Goal: Information Seeking & Learning: Learn about a topic

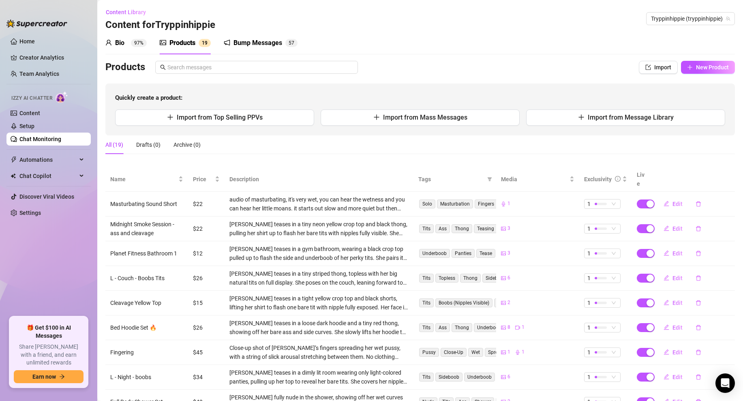
scroll to position [76, 0]
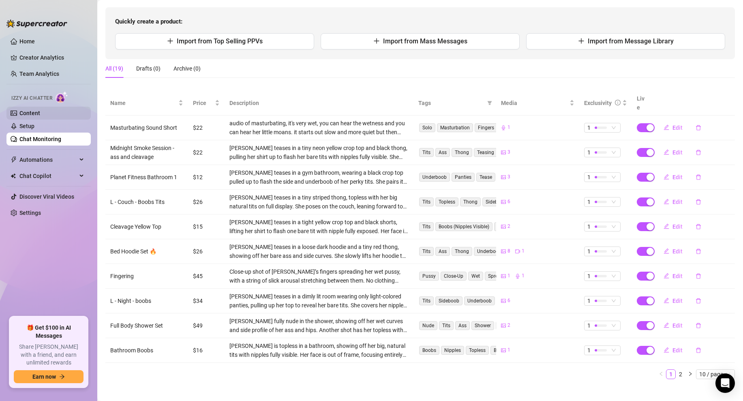
click at [38, 115] on link "Content" at bounding box center [29, 113] width 21 height 6
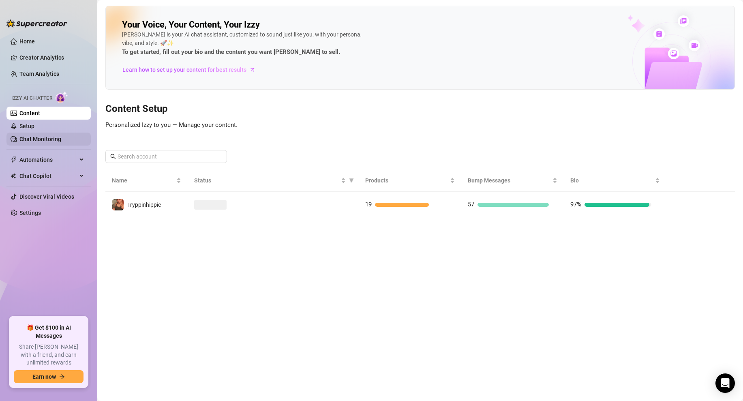
click at [41, 140] on link "Chat Monitoring" at bounding box center [40, 139] width 42 height 6
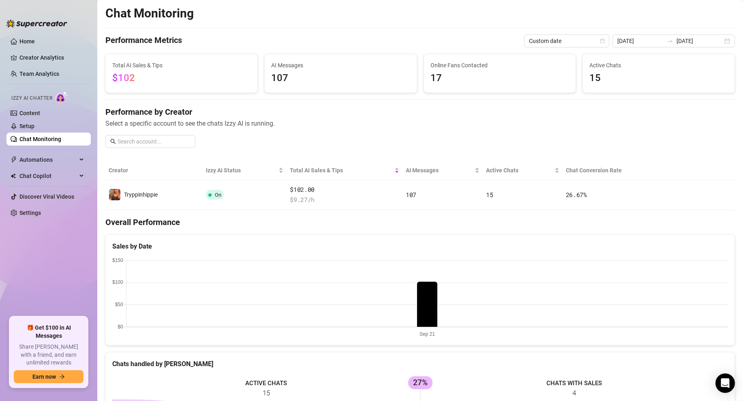
click at [325, 79] on span "107" at bounding box center [340, 78] width 139 height 15
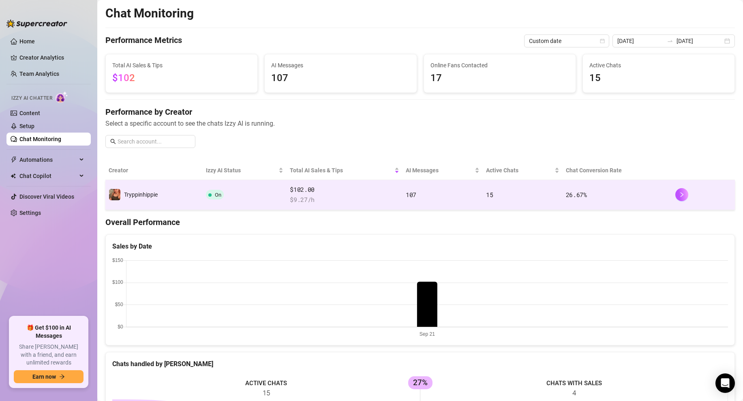
click at [412, 195] on span "107" at bounding box center [411, 195] width 11 height 8
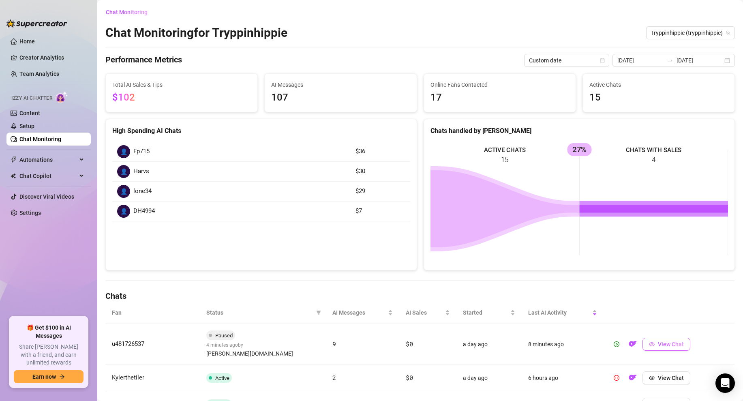
click at [667, 338] on button "View Chat" at bounding box center [666, 344] width 48 height 13
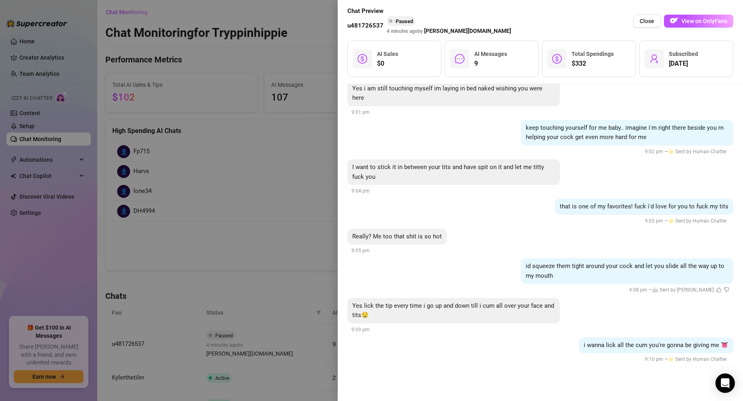
scroll to position [6632, 0]
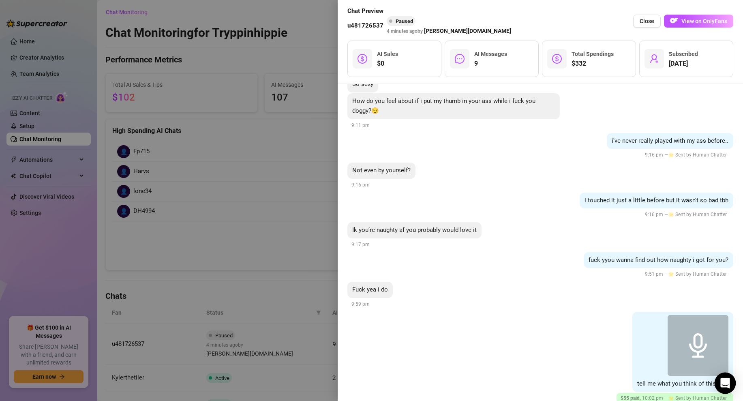
click at [726, 380] on icon "Open Intercom Messenger" at bounding box center [724, 383] width 9 height 11
click at [672, 23] on img "button" at bounding box center [674, 21] width 8 height 8
click at [251, 114] on div at bounding box center [371, 200] width 743 height 401
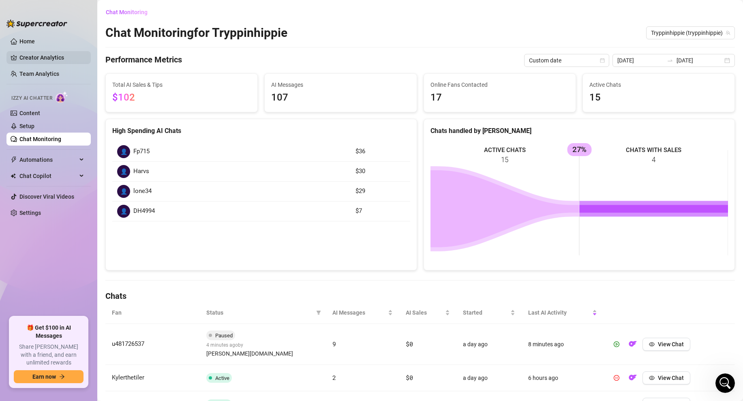
click at [46, 55] on link "Creator Analytics" at bounding box center [51, 57] width 65 height 13
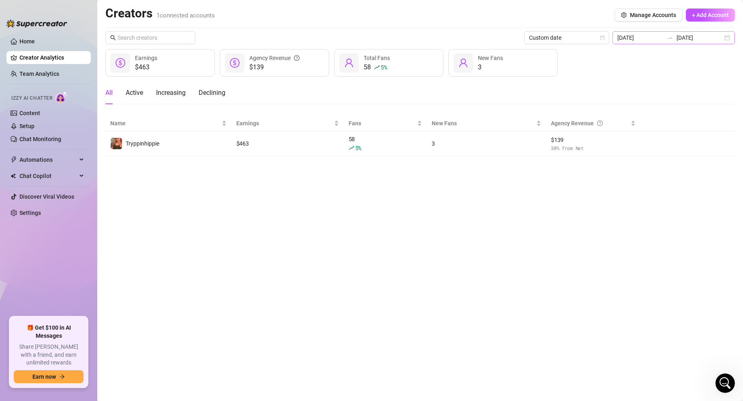
click at [724, 41] on div "2025-09-21 2025-09-21" at bounding box center [673, 37] width 122 height 13
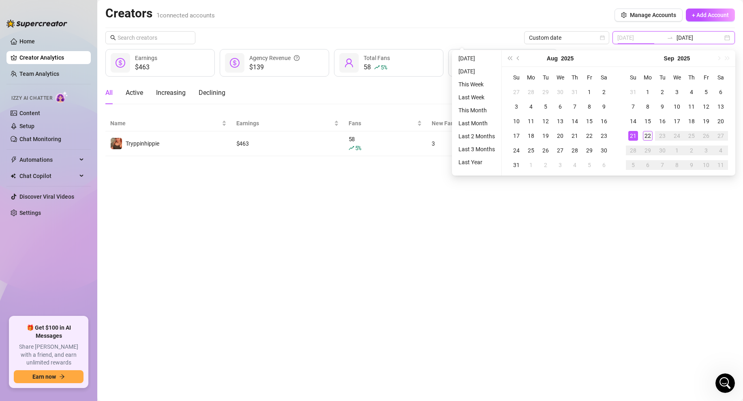
type input "2025-09-22"
click at [648, 135] on div "22" at bounding box center [648, 136] width 10 height 10
type input "2025-09-22"
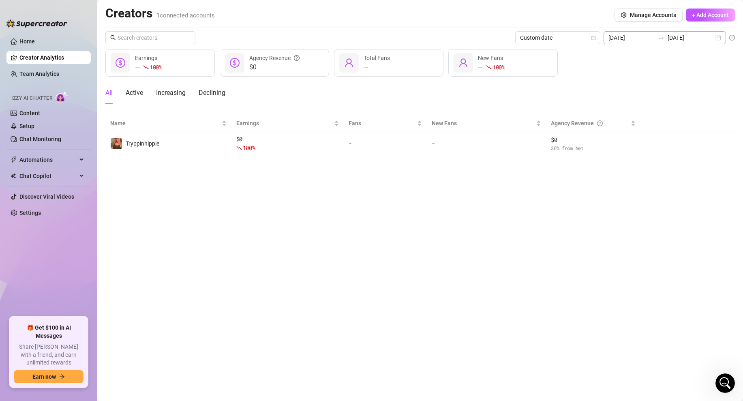
click at [715, 38] on div "2025-09-22 2025-09-22" at bounding box center [665, 37] width 122 height 13
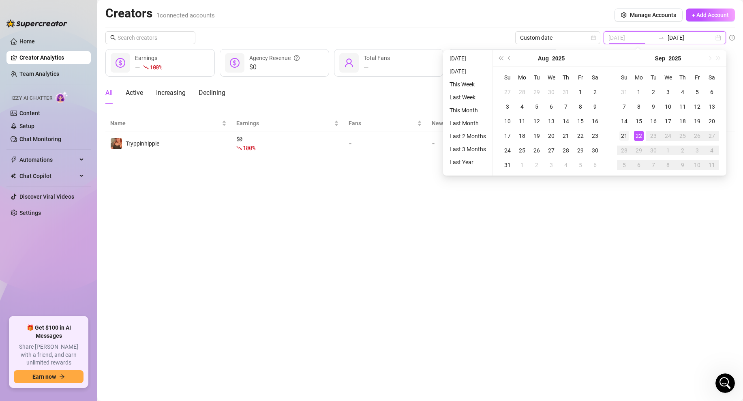
type input "2025-09-21"
click at [625, 137] on div "21" at bounding box center [624, 136] width 10 height 10
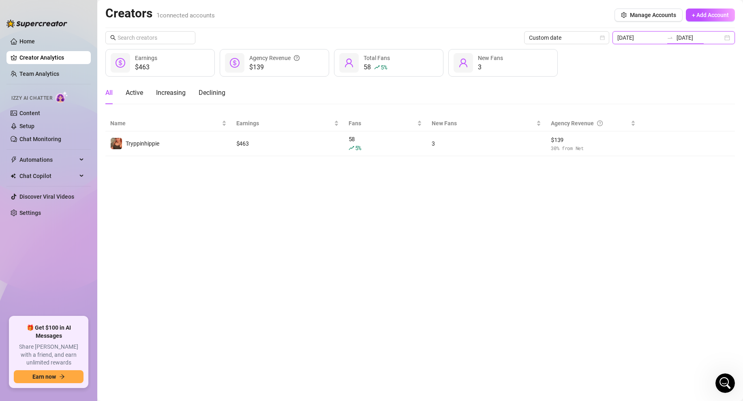
click at [718, 38] on input "2025-09-21" at bounding box center [700, 37] width 46 height 9
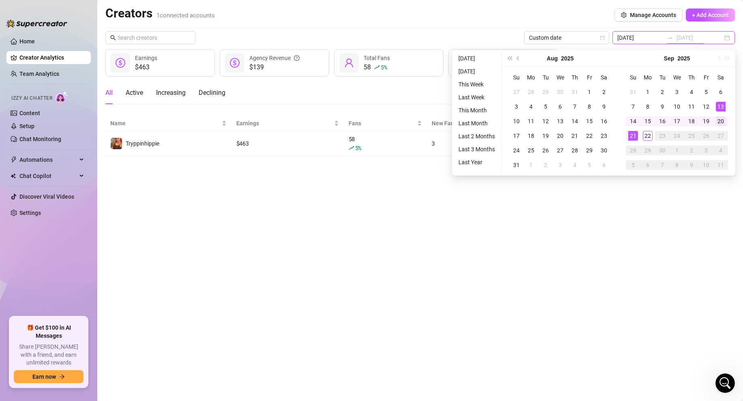
type input "2025-09-20"
click at [721, 120] on div "20" at bounding box center [721, 121] width 10 height 10
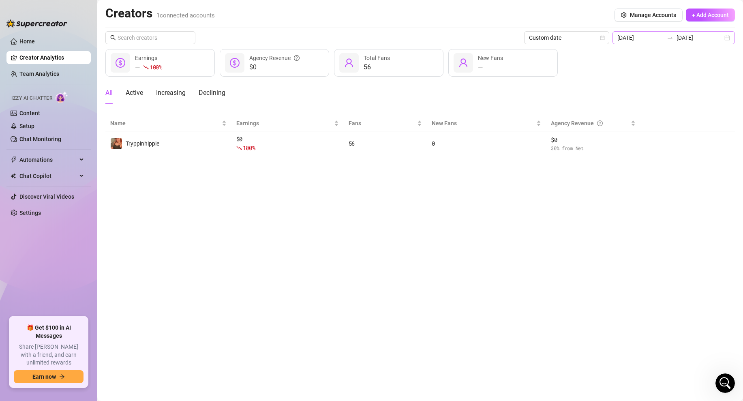
click at [724, 38] on div "2025-09-20 2025-09-20" at bounding box center [673, 37] width 122 height 13
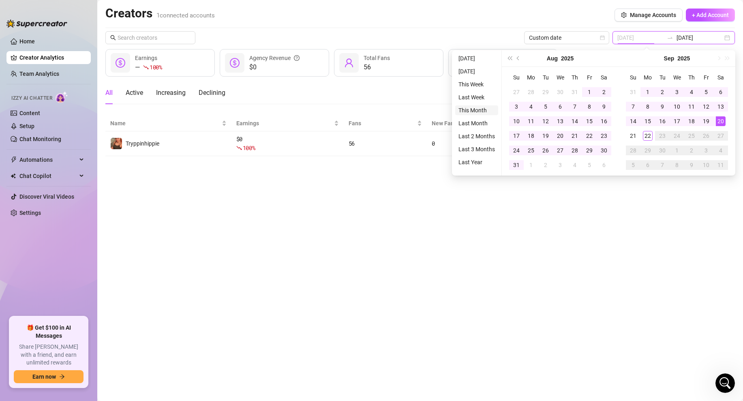
type input "2025-09-01"
type input "2025-09-22"
type input "2025-09-20"
type input "2025-08-22"
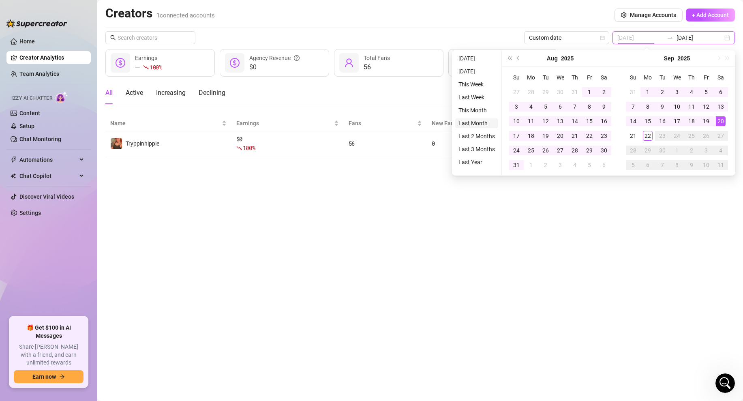
type input "2025-09-22"
type input "2025-09-20"
type input "2025-09-01"
type input "2025-09-22"
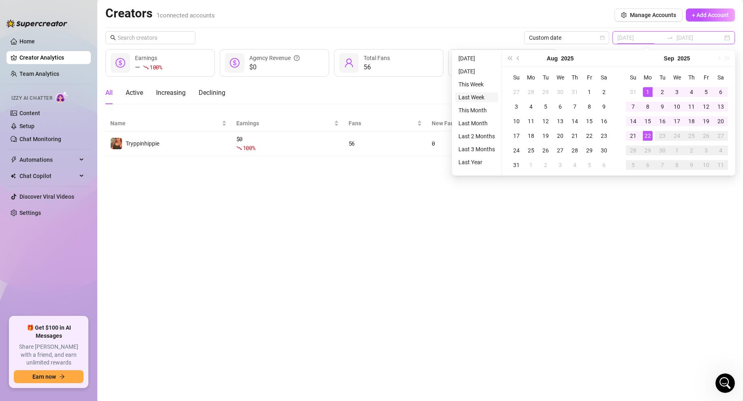
type input "2025-09-20"
type input "2025-09-15"
type input "2025-09-22"
type input "2025-09-20"
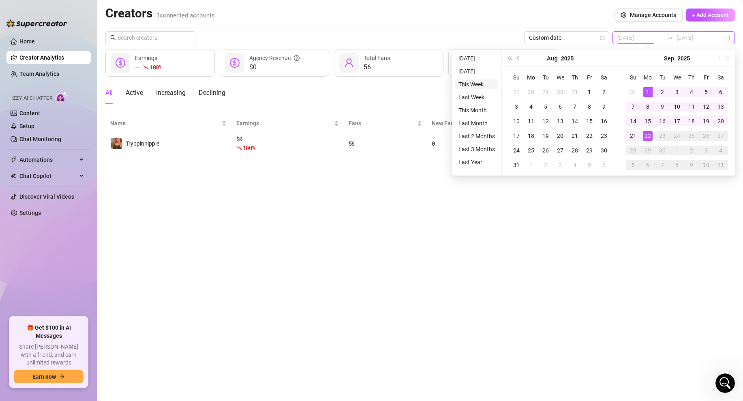
type input "2025-09-20"
type input "2025-09-22"
type input "2025-09-20"
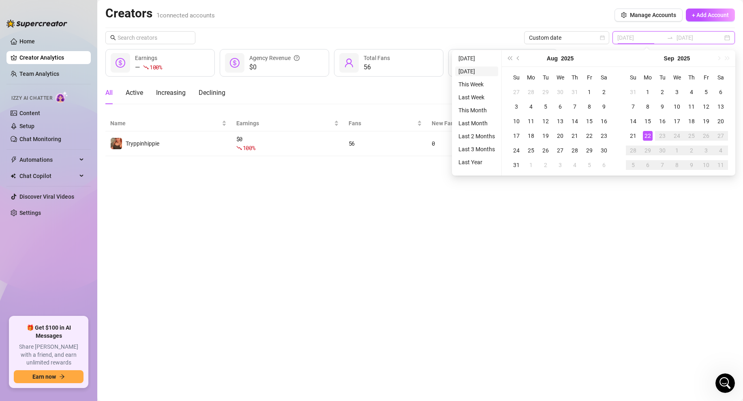
type input "2025-09-21"
type input "2025-09-20"
type input "2025-09-22"
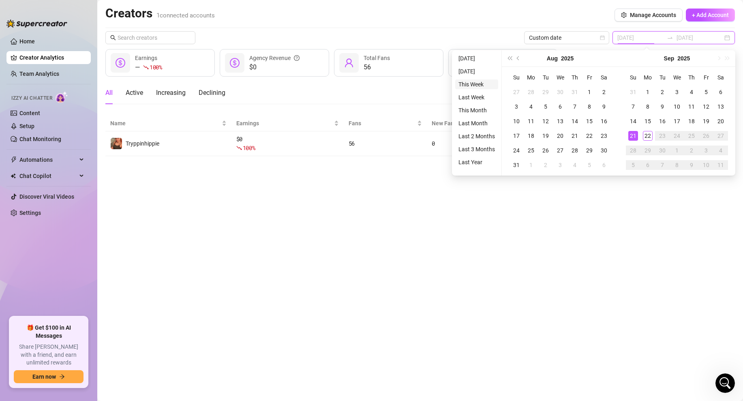
type input "2025-09-22"
type input "2025-09-20"
type input "2025-09-15"
type input "2025-09-22"
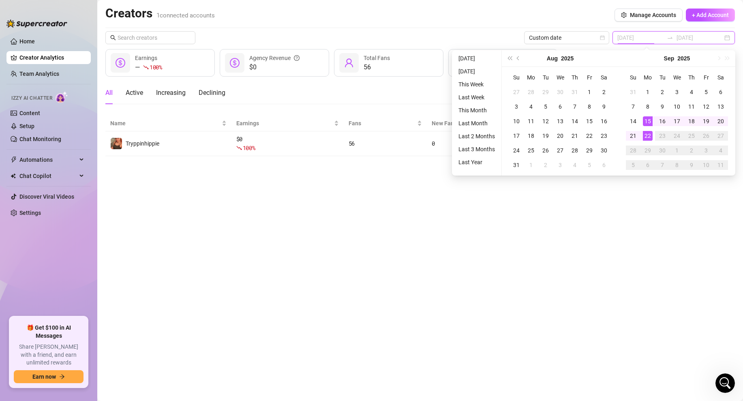
type input "2025-09-20"
type input "2025-09-01"
type input "2025-09-22"
type input "2025-09-20"
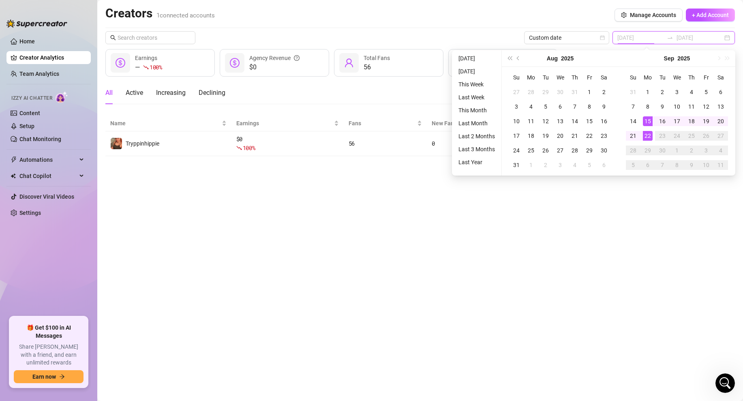
type input "2025-09-20"
type input "2025-08-22"
type input "2025-09-22"
type input "2025-09-20"
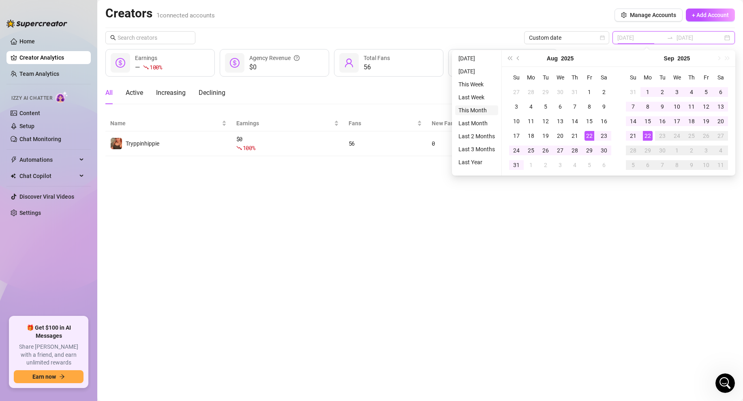
type input "2025-09-01"
type input "2025-09-22"
click at [478, 111] on li "This Month" at bounding box center [476, 110] width 43 height 10
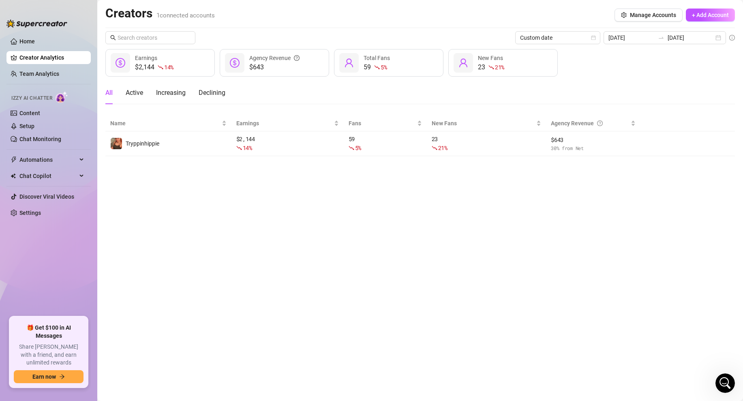
click at [323, 17] on div "Creators 1 connected accounts Manage Accounts + Add Account" at bounding box center [420, 15] width 630 height 19
click at [159, 53] on div "$2,144 14 % Earnings" at bounding box center [159, 63] width 109 height 28
click at [141, 90] on div "Active" at bounding box center [134, 93] width 17 height 10
click at [114, 92] on div "All Active Increasing Declining" at bounding box center [165, 92] width 120 height 23
click at [109, 95] on div "All" at bounding box center [108, 93] width 7 height 10
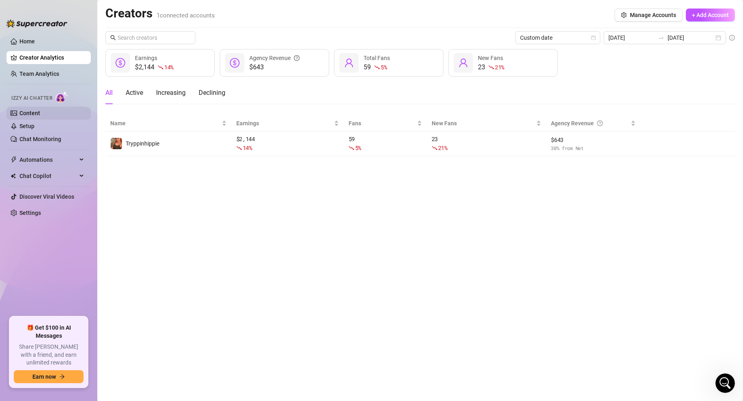
click at [34, 110] on link "Content" at bounding box center [29, 113] width 21 height 6
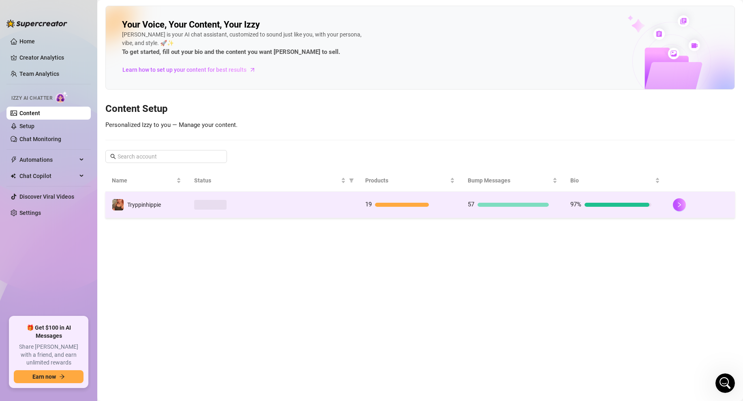
click at [259, 202] on div at bounding box center [273, 205] width 158 height 10
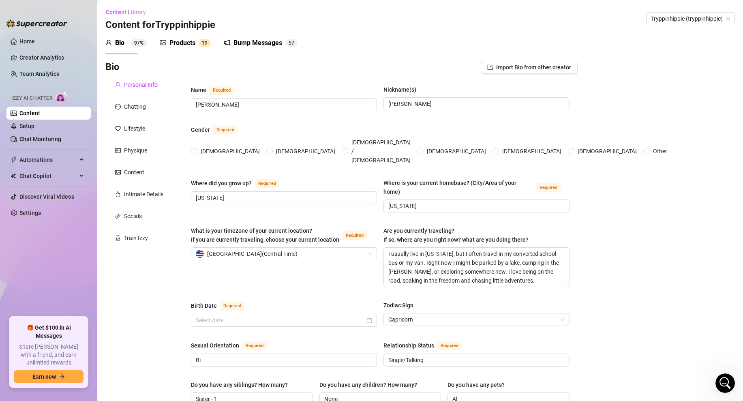
radio input "true"
type input "[DATE]"
click at [170, 43] on div "Products" at bounding box center [182, 43] width 26 height 10
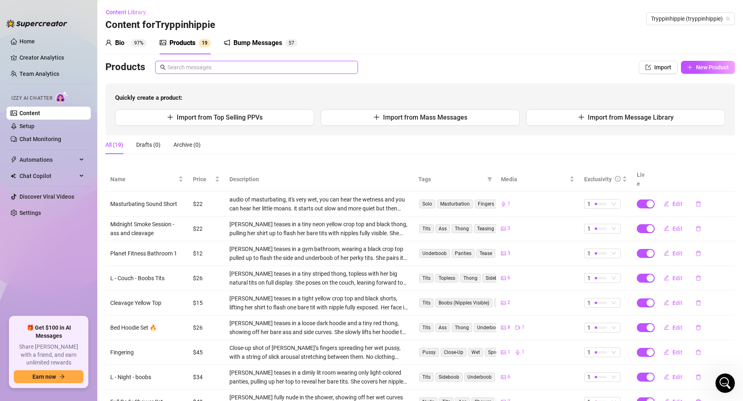
click at [196, 69] on input "text" at bounding box center [260, 67] width 186 height 9
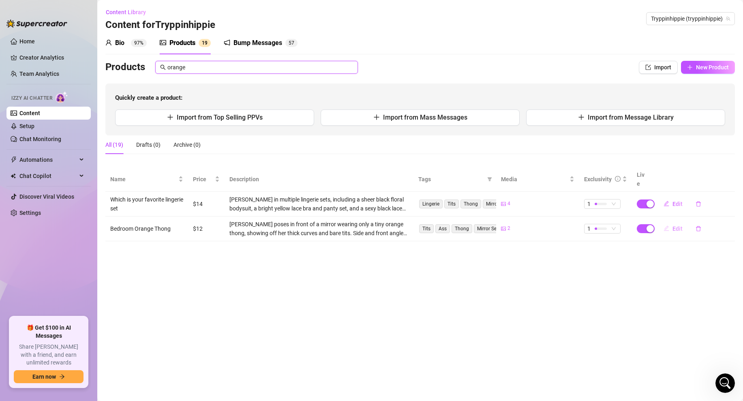
type input "orange"
click at [678, 225] on span "Edit" at bounding box center [677, 228] width 10 height 6
type textarea "Fresh out of the shower... want to see? 🍊✨"
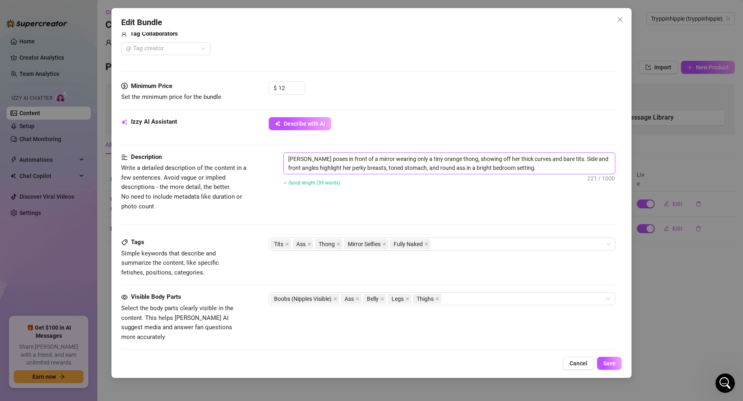
scroll to position [371, 0]
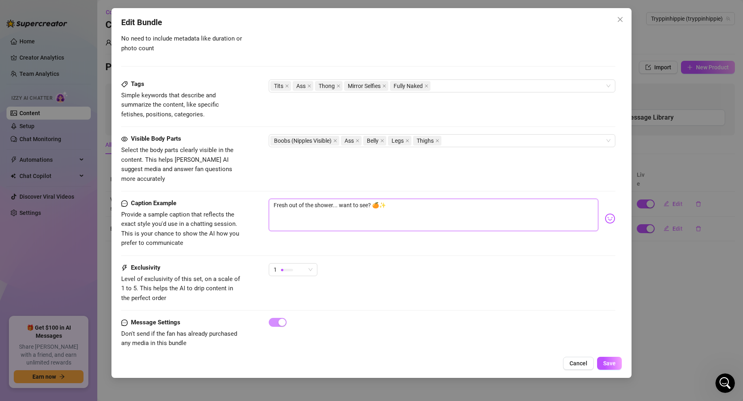
drag, startPoint x: 385, startPoint y: 197, endPoint x: 373, endPoint y: 196, distance: 12.6
click at [373, 199] on textarea "Fresh out of the shower... want to see? 🍊✨" at bounding box center [434, 215] width 330 height 32
click at [391, 199] on textarea "Fresh out of the shower... want to see? 🍊✨" at bounding box center [434, 215] width 330 height 32
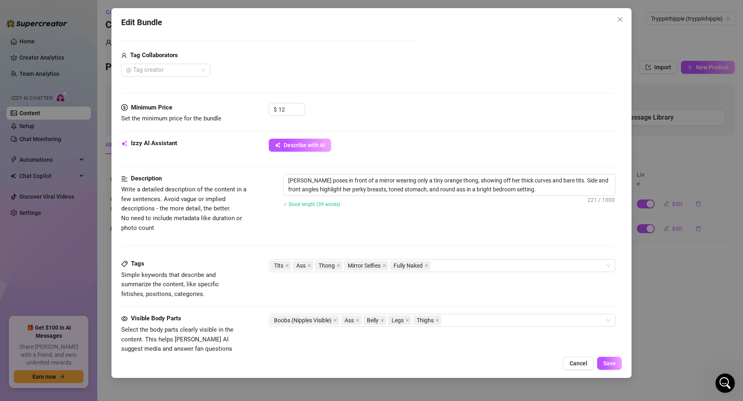
scroll to position [191, 0]
click at [442, 206] on div "✓ Good length (39 words)" at bounding box center [449, 204] width 332 height 9
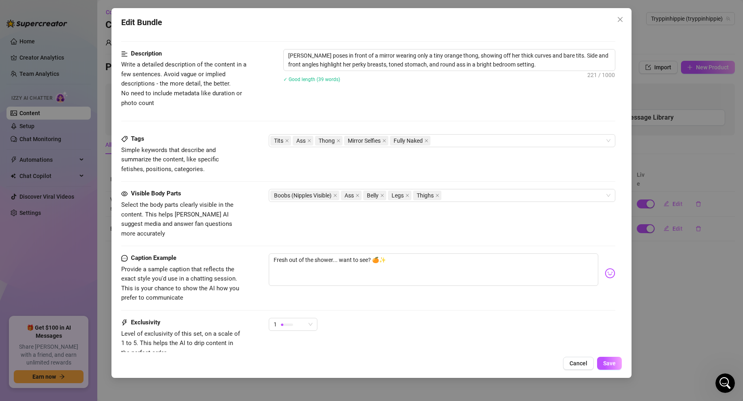
scroll to position [373, 0]
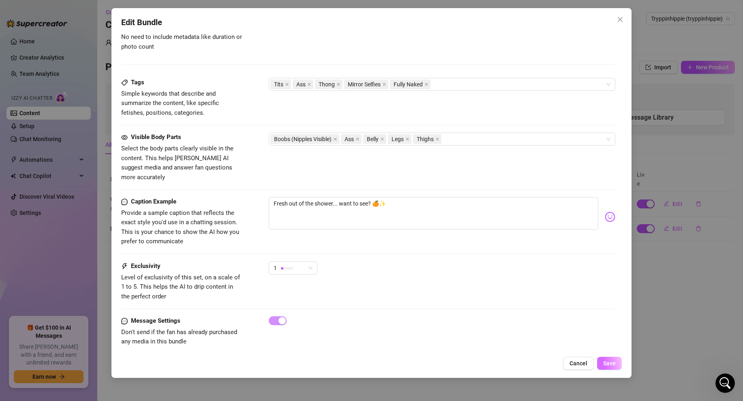
click at [608, 361] on span "Save" at bounding box center [609, 363] width 13 height 6
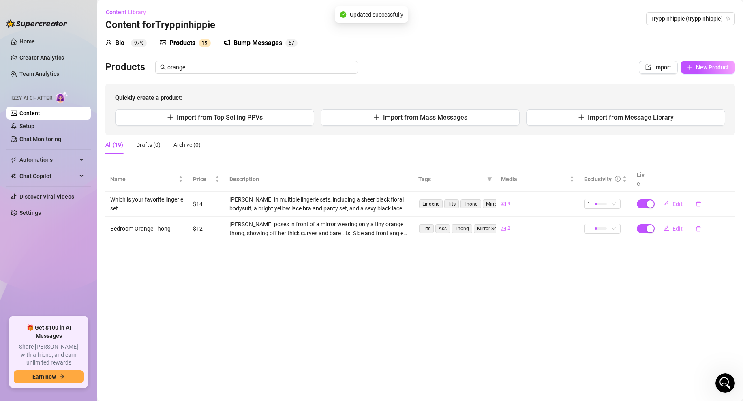
click at [127, 43] on div "Bio 97%" at bounding box center [125, 43] width 41 height 10
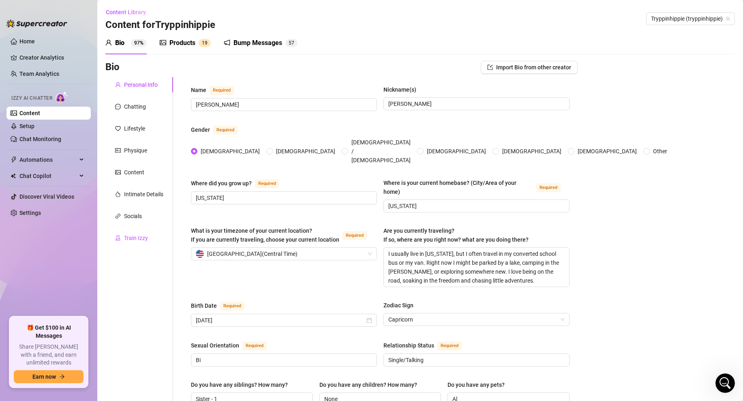
click at [131, 238] on div "Train Izzy" at bounding box center [136, 237] width 24 height 9
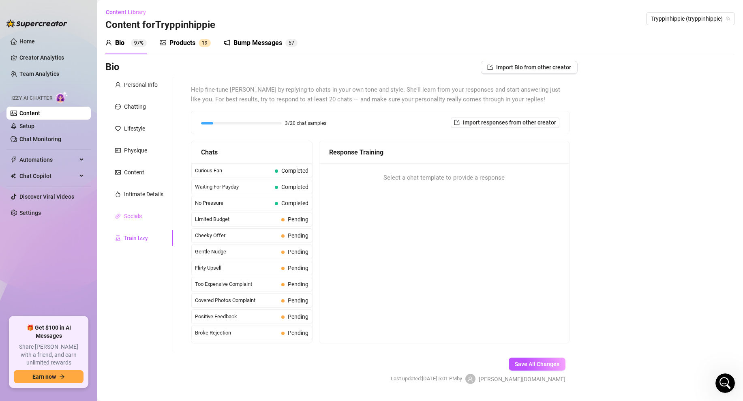
click at [135, 221] on div "Socials" at bounding box center [139, 215] width 68 height 15
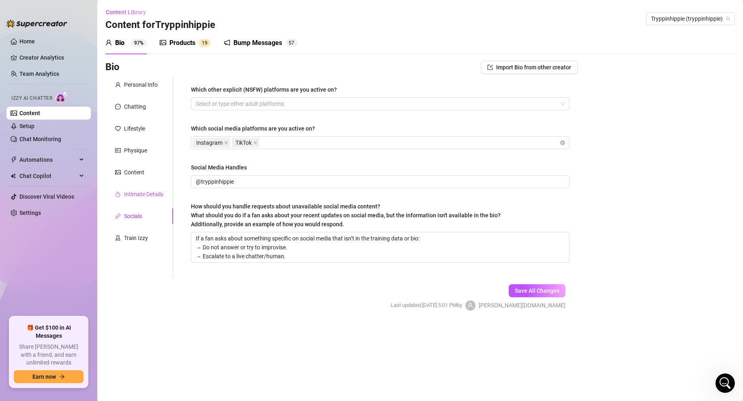
click at [134, 192] on div "Intimate Details" at bounding box center [143, 194] width 39 height 9
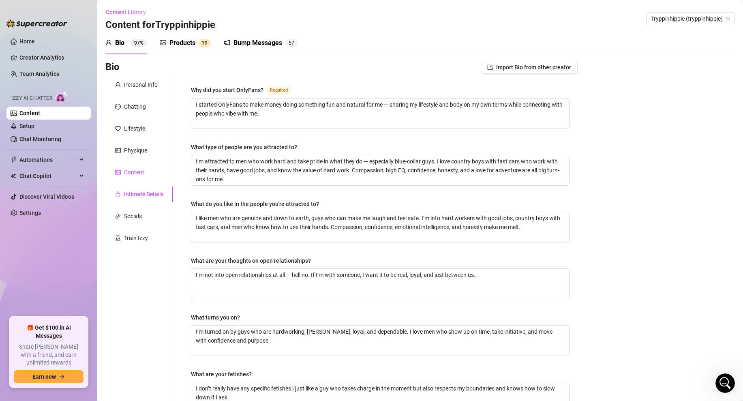
click at [133, 172] on div "Content" at bounding box center [134, 172] width 20 height 9
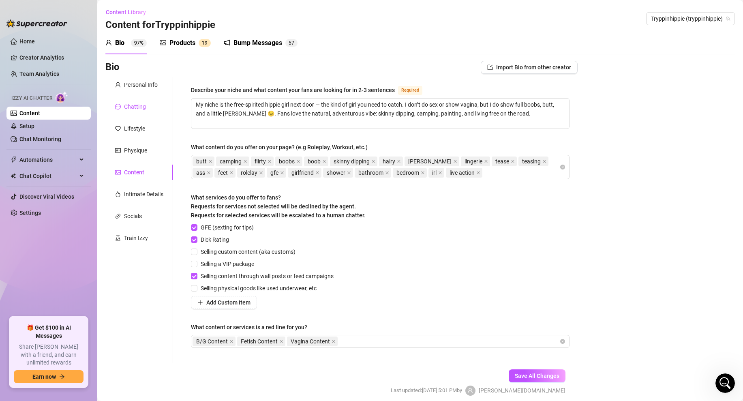
click at [135, 106] on div "Chatting" at bounding box center [135, 106] width 22 height 9
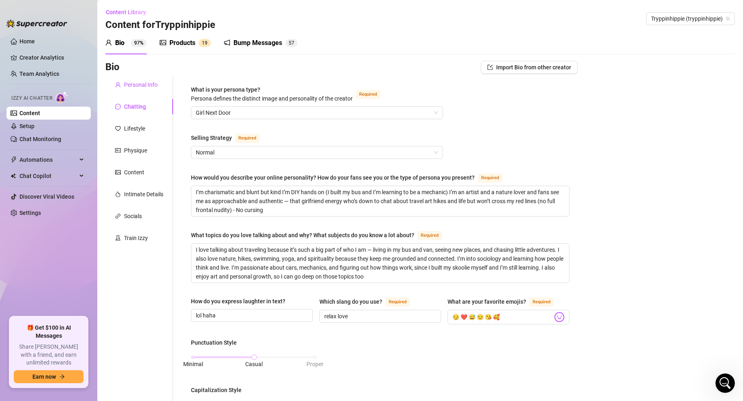
click at [137, 83] on div "Personal Info" at bounding box center [141, 84] width 34 height 9
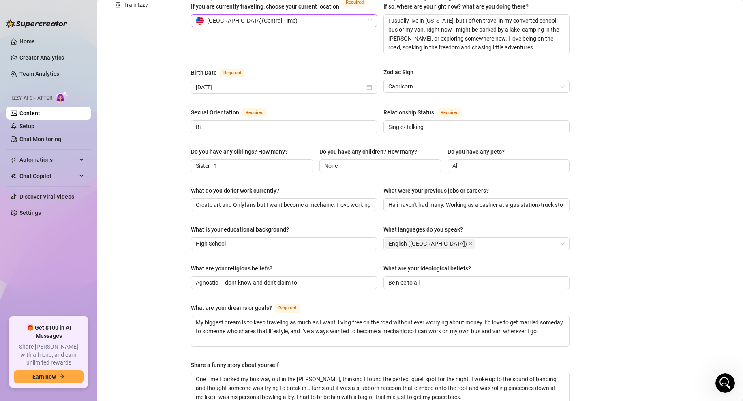
scroll to position [476, 0]
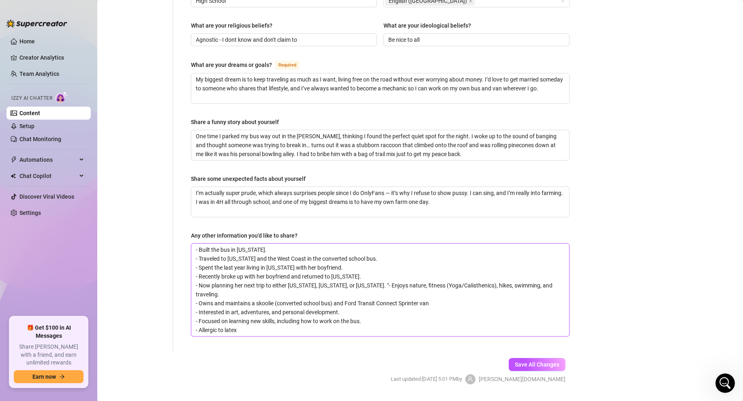
click at [278, 308] on textarea "- Built the bus in [US_STATE]. - Traveled to [US_STATE] and the West Coast in t…" at bounding box center [380, 290] width 378 height 92
type textarea "- Built the bus in [US_STATE]. - Traveled to [US_STATE] and the West Coast in t…"
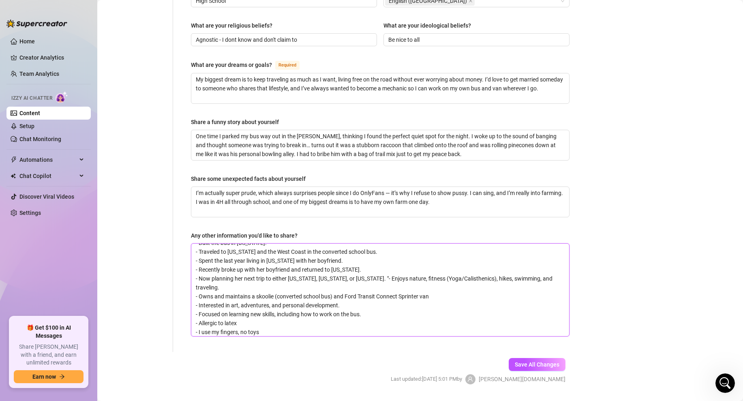
type textarea "- Built the bus in [US_STATE]. - Traveled to [US_STATE] and the West Coast in t…"
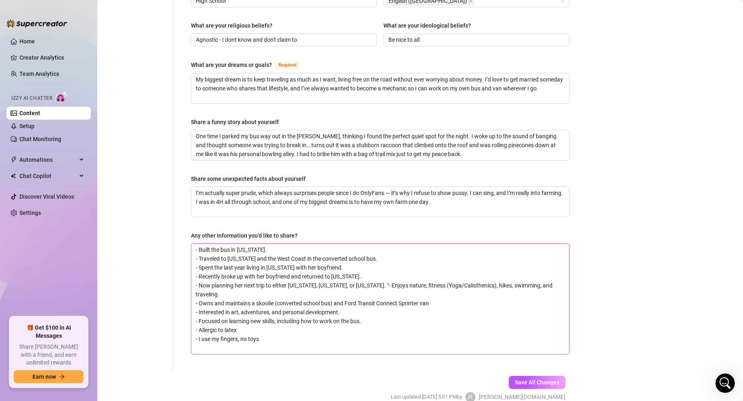
scroll to position [0, 0]
type textarea "- Built the bus in [US_STATE]. - Traveled to [US_STATE] and the West Coast in t…"
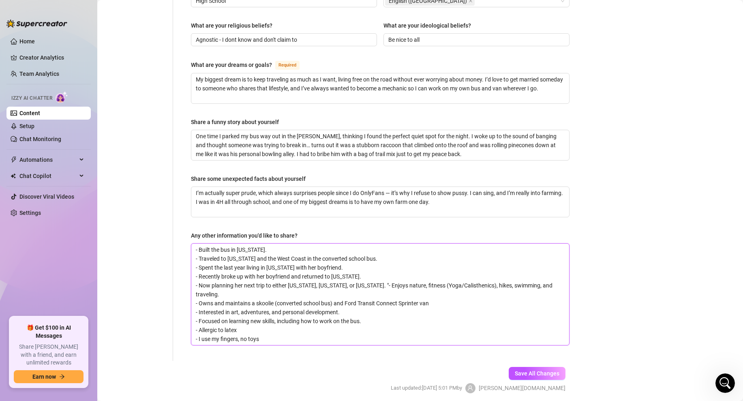
type textarea "- Built the bus in Minnesota. - Traveled to Florida and the West Coast in the c…"
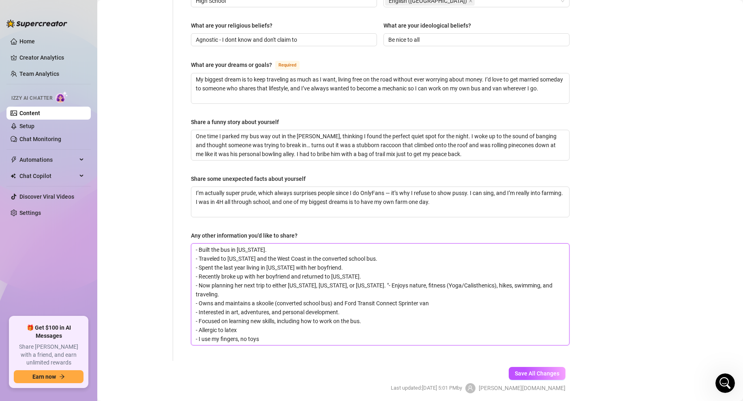
type textarea "- Built the bus in Minnesota. - Traveled to Florida and the West Coast in the c…"
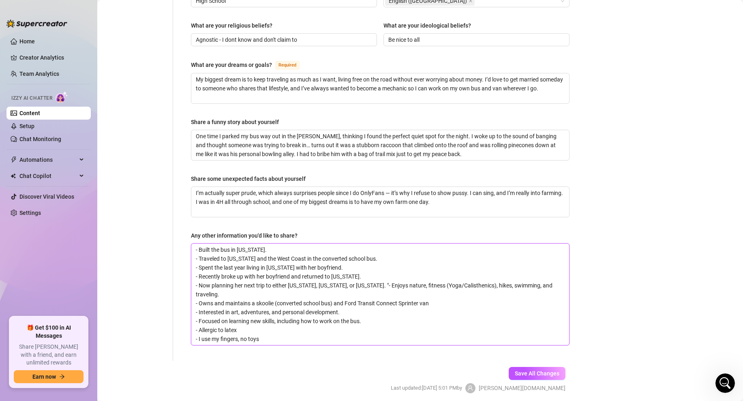
type textarea "- Built the bus in Minnesota. - Traveled to Florida and the West Coast in the c…"
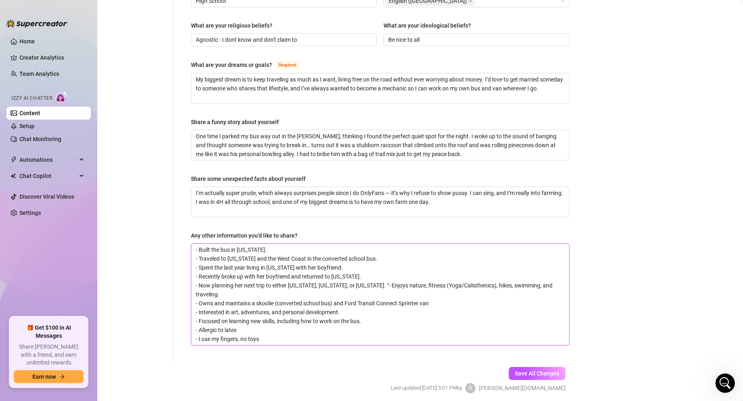
type textarea "- Built the bus in Minnesota. - Traveled to Florida and the West Coast in the c…"
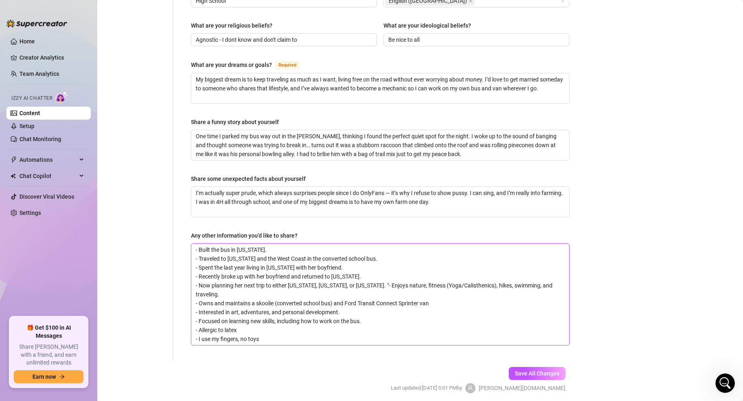
type textarea "- Built the bus in Minnesota. - Traveled to Florida and the West Coast in the c…"
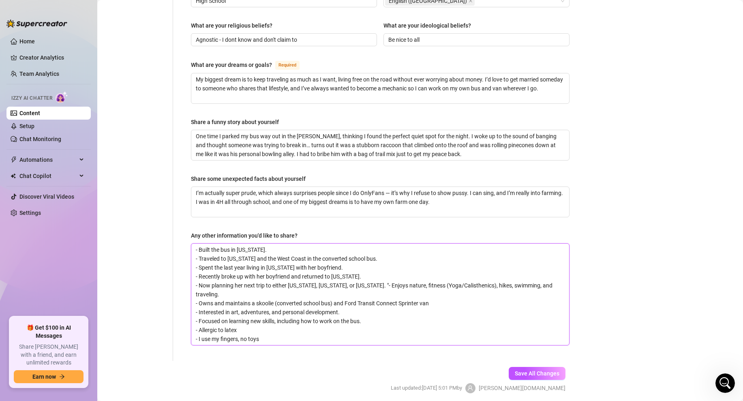
type textarea "- Built the bus in Minnesota. - Traveled to Florida and the West Coast in the c…"
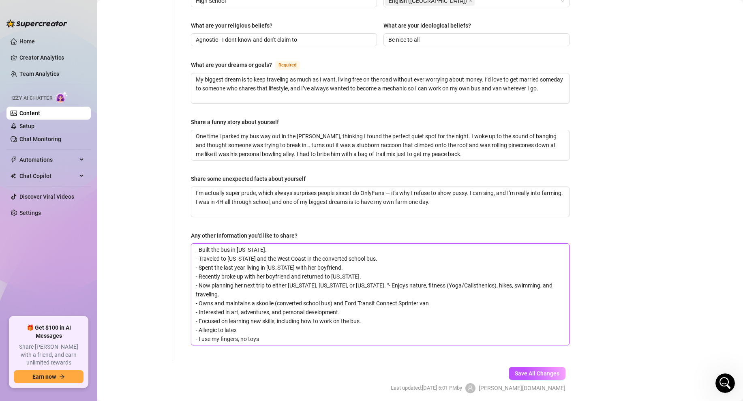
type textarea "- Built the bus in Minnesota. - Traveled to Florida and the West Coast in the c…"
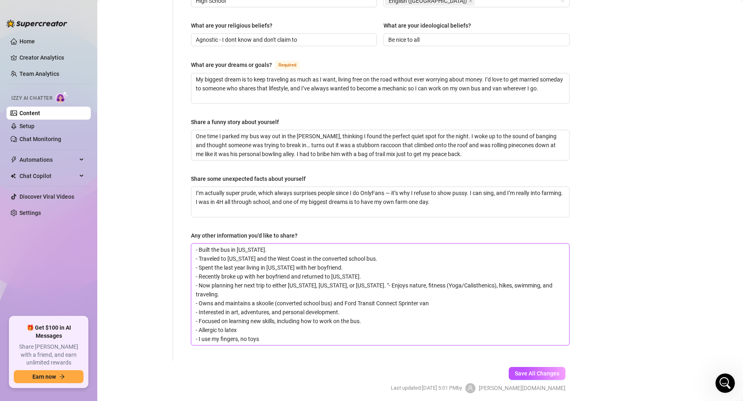
type textarea "- Built the bus in Minnesota. - Traveled to Florida and the West Coast in the c…"
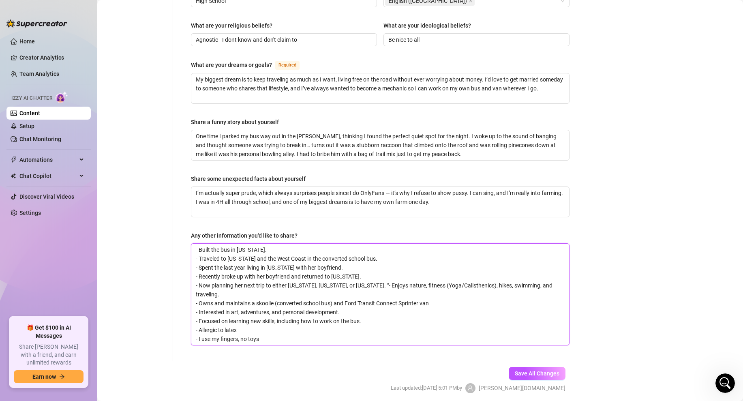
type textarea "- Built the bus in Minnesota. - Traveled to Florida and the West Coast in the c…"
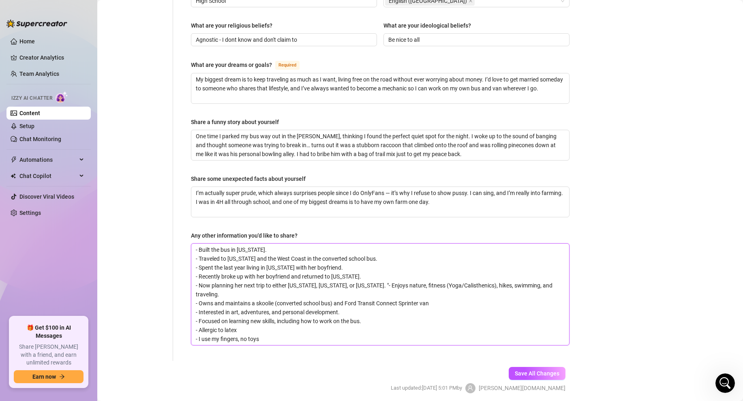
type textarea "- Built the bus in Minnesota. - Traveled to Florida and the West Coast in the c…"
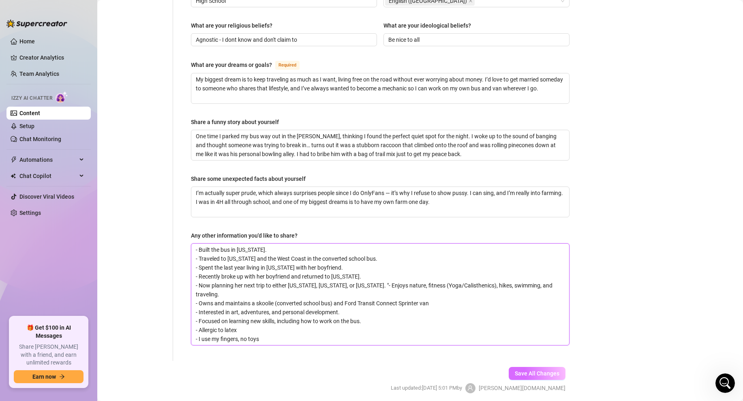
type textarea "- Built the bus in Minnesota. - Traveled to Florida and the West Coast in the c…"
click at [530, 367] on button "Save All Changes" at bounding box center [537, 373] width 57 height 13
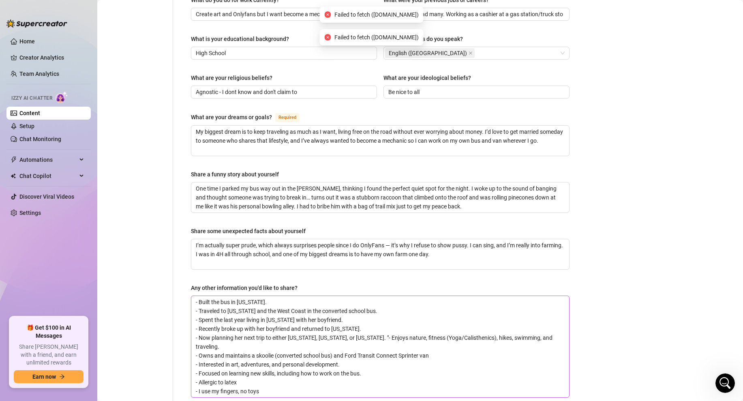
scroll to position [485, 0]
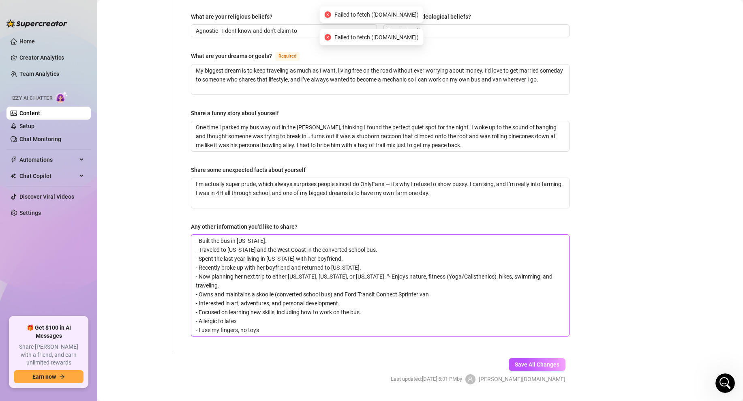
drag, startPoint x: 310, startPoint y: 309, endPoint x: 193, endPoint y: 308, distance: 116.7
click at [193, 308] on textarea "- Built the bus in Minnesota. - Traveled to Florida and the West Coast in the c…" at bounding box center [380, 285] width 378 height 101
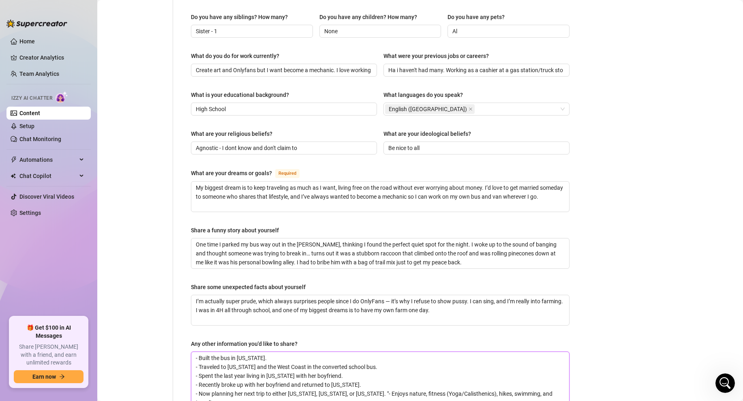
scroll to position [158, 0]
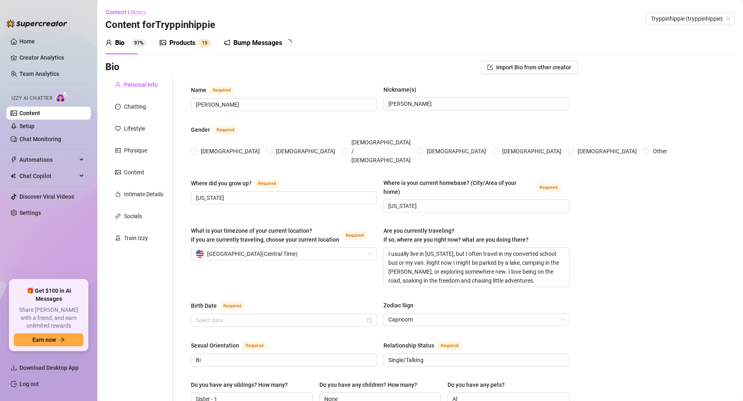
radio input "true"
type input "[DATE]"
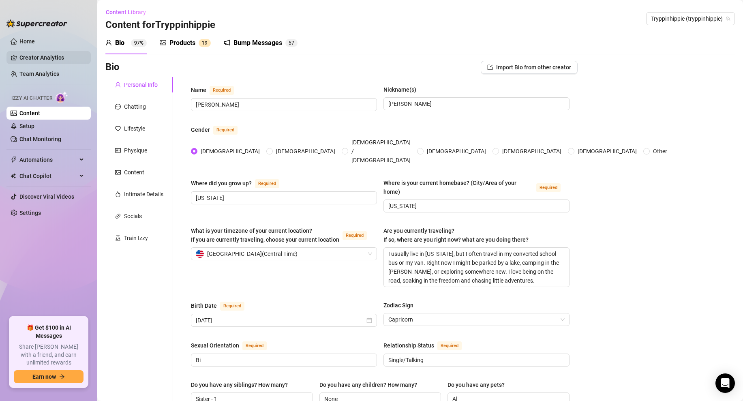
click at [44, 57] on link "Creator Analytics" at bounding box center [51, 57] width 65 height 13
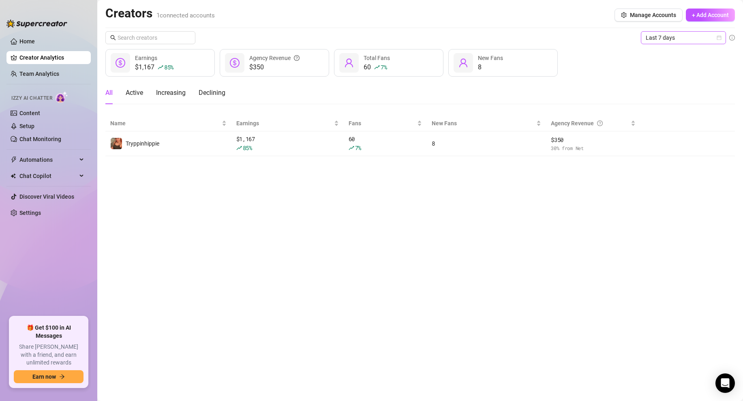
click at [721, 37] on icon "calendar" at bounding box center [719, 38] width 4 height 4
click at [667, 90] on div "Last 90 days" at bounding box center [683, 92] width 72 height 9
click at [723, 36] on div "Last 90 days" at bounding box center [683, 37] width 85 height 13
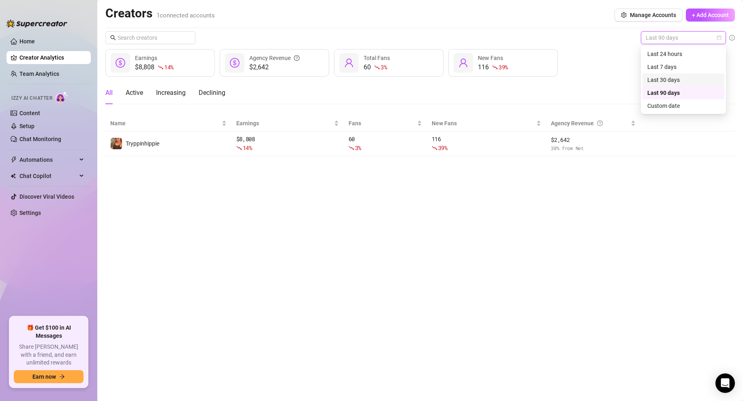
click at [669, 79] on div "Last 30 days" at bounding box center [683, 79] width 72 height 9
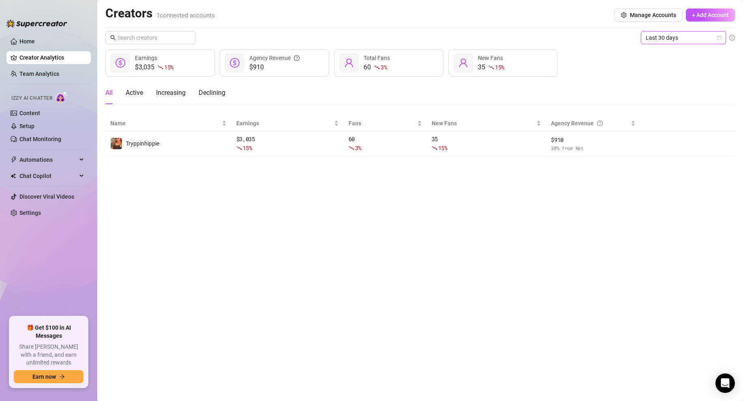
click at [717, 39] on icon "calendar" at bounding box center [719, 38] width 4 height 4
click at [676, 54] on div "Last 24 hours" at bounding box center [683, 53] width 72 height 9
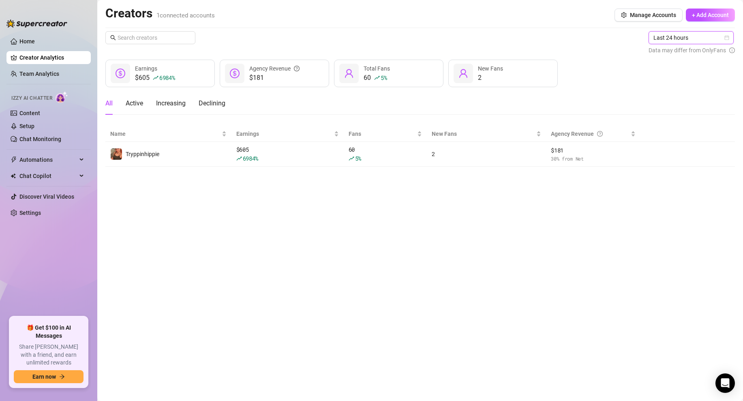
click at [378, 184] on main "Creators 1 connected accounts Manage Accounts + Add Account Last 24 hours Last …" at bounding box center [420, 200] width 646 height 401
click at [245, 134] on span "Earnings" at bounding box center [284, 133] width 96 height 9
click at [572, 79] on div "$605 6984 % Earnings $181 Agency Revenue 60 5 % Total Fans 2 New Fans" at bounding box center [420, 74] width 630 height 28
click at [240, 229] on main "Creators 1 connected accounts Manage Accounts + Add Account Last 24 hours Data …" at bounding box center [420, 200] width 646 height 401
click at [60, 197] on link "Discover Viral Videos" at bounding box center [46, 196] width 55 height 6
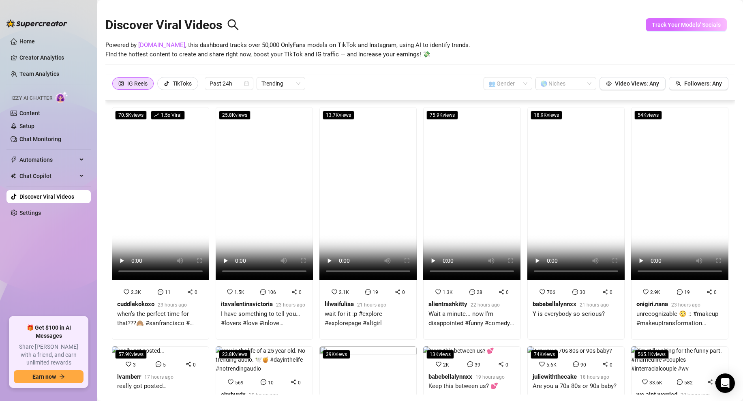
click at [678, 25] on span "Track Your Models' Socials" at bounding box center [686, 24] width 69 height 6
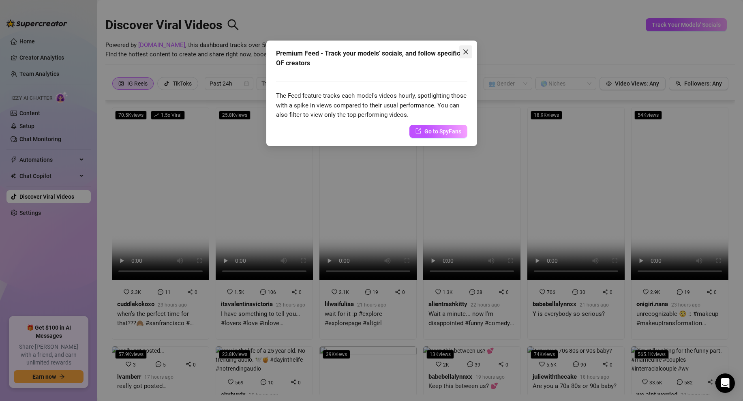
click at [467, 51] on icon "close" at bounding box center [466, 52] width 6 height 6
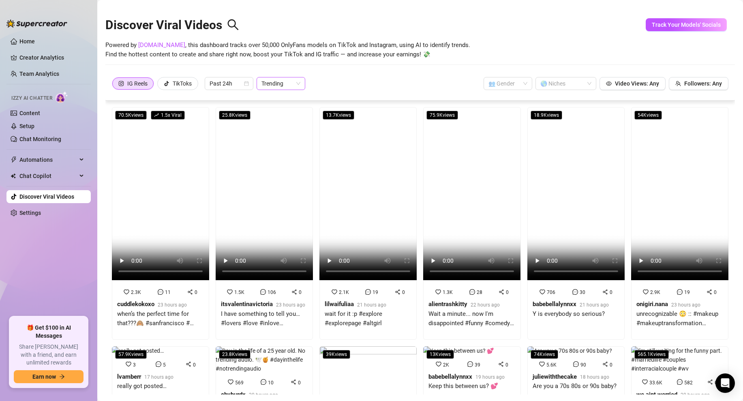
click at [285, 83] on span "Trending" at bounding box center [280, 83] width 39 height 12
click at [347, 75] on div "IG Reels TikToks Past 24h Trending 👥 Gender 🌎 Niches Video Views: Any Followers…" at bounding box center [420, 88] width 630 height 26
click at [305, 85] on div "Trending" at bounding box center [281, 83] width 49 height 13
click at [326, 77] on div "IG Reels TikToks Past 24h Trending 👥 Gender 🌎 Niches Video Views: Any Followers…" at bounding box center [420, 83] width 617 height 13
click at [516, 82] on input "search" at bounding box center [504, 83] width 32 height 12
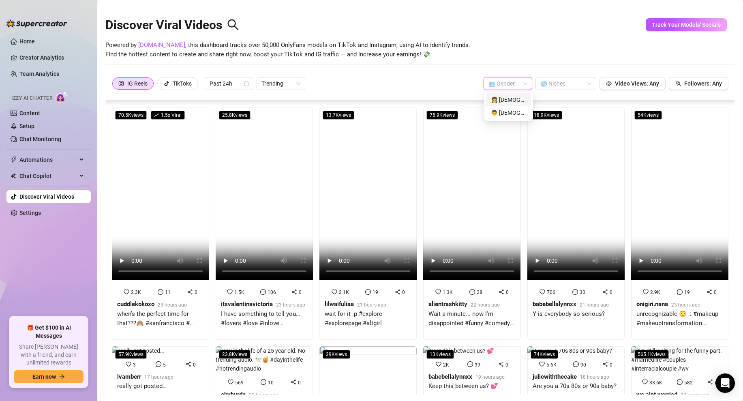
click at [500, 99] on div "👩 [DEMOGRAPHIC_DATA]" at bounding box center [509, 99] width 36 height 9
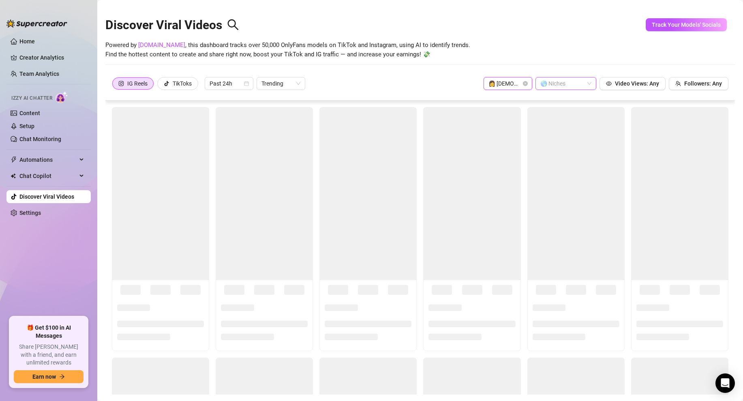
click at [552, 90] on div "🌎 Niches" at bounding box center [565, 83] width 61 height 13
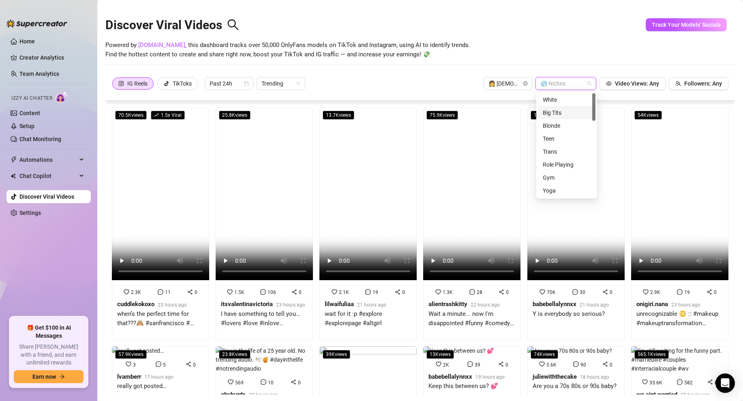
click at [557, 112] on div "Big Tits" at bounding box center [567, 112] width 48 height 9
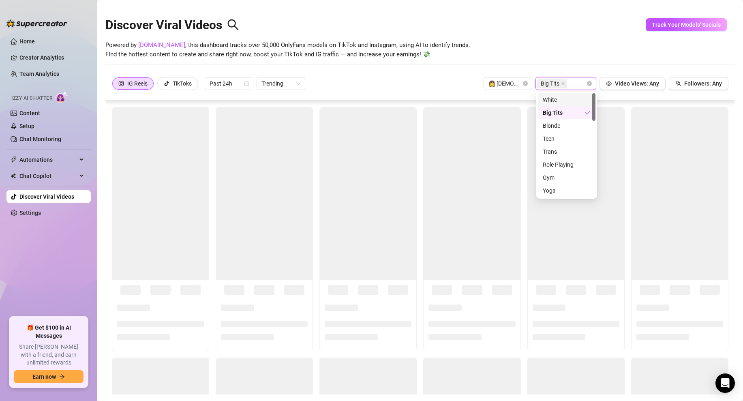
click at [451, 74] on div "Discover Viral Videos Powered by [DOMAIN_NAME] , this dashboard tracks over 50,…" at bounding box center [420, 40] width 630 height 69
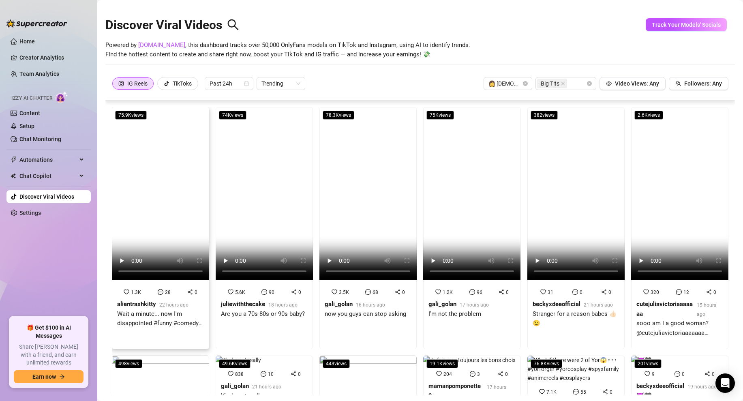
click at [144, 312] on div "Wait a minute... now I'm disappointed #funny #comedy #react" at bounding box center [160, 318] width 87 height 19
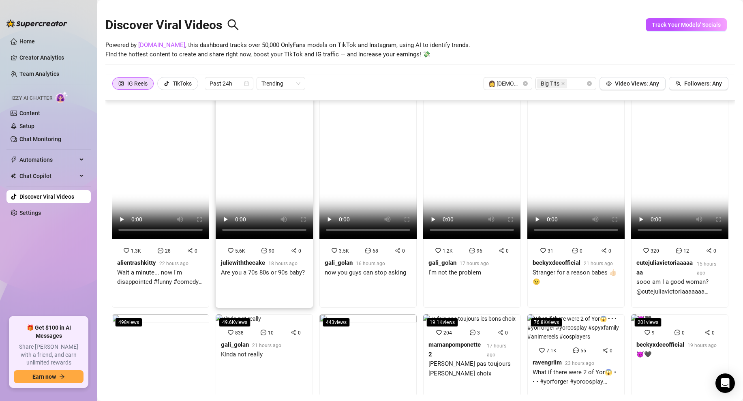
scroll to position [47, 0]
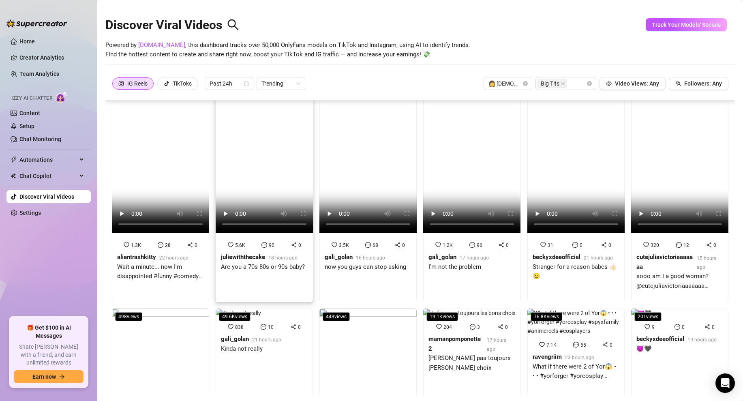
click at [273, 257] on span "18 hours ago" at bounding box center [282, 258] width 29 height 6
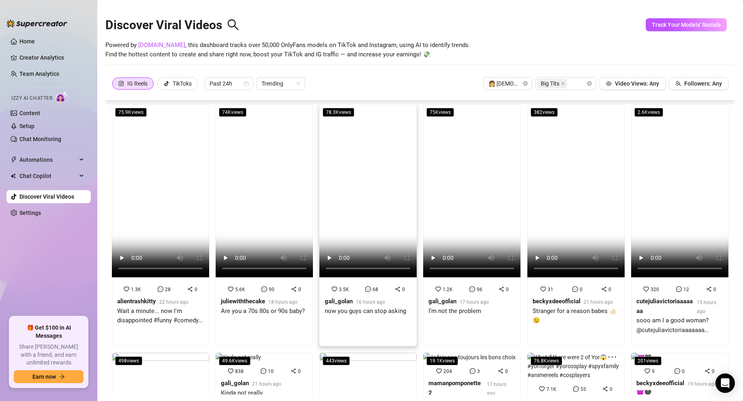
scroll to position [0, 0]
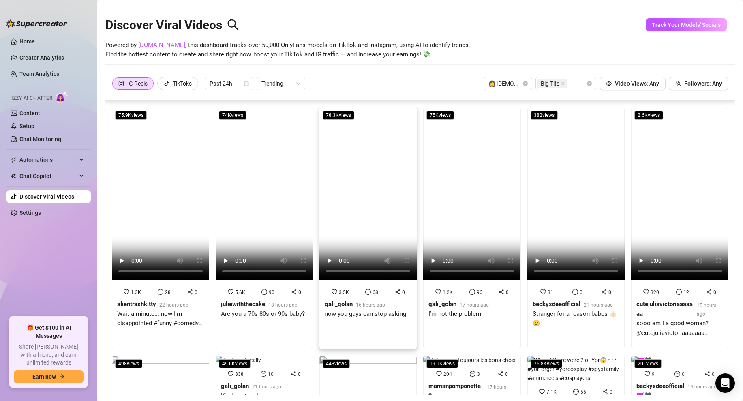
click at [361, 317] on div "now you guys can stop asking" at bounding box center [365, 314] width 81 height 10
click at [28, 39] on link "Home" at bounding box center [26, 41] width 15 height 6
